Goal: Transaction & Acquisition: Purchase product/service

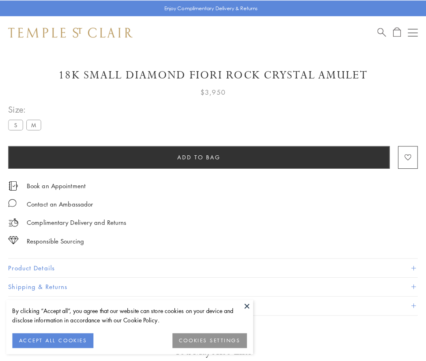
scroll to position [48, 0]
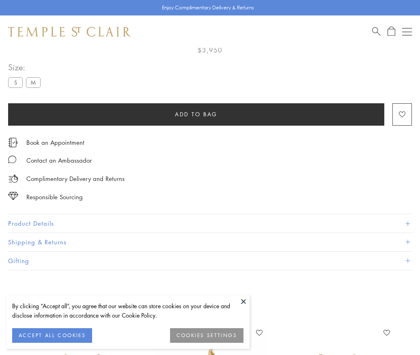
click at [196, 114] on span "Add to bag" at bounding box center [196, 114] width 43 height 9
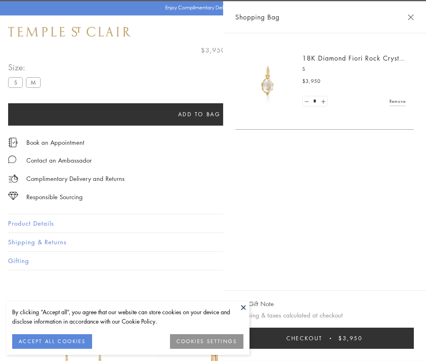
click at [327, 338] on button "Checkout $3,950" at bounding box center [325, 337] width 179 height 21
